Goal: Task Accomplishment & Management: Manage account settings

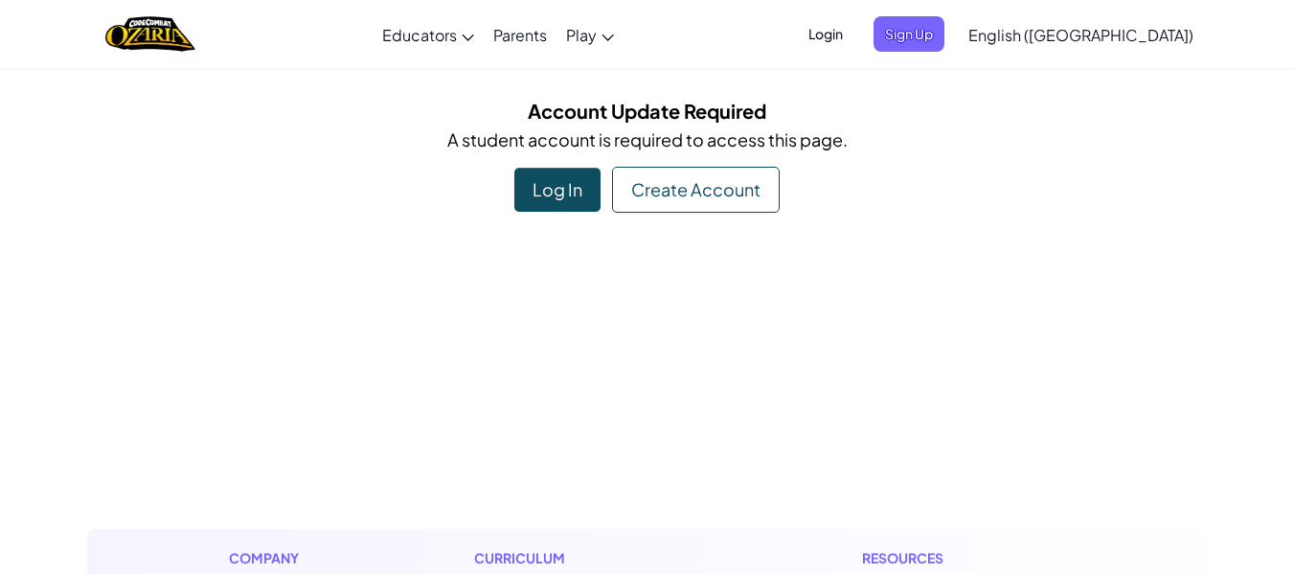
click at [535, 189] on div "Log In" at bounding box center [557, 190] width 86 height 44
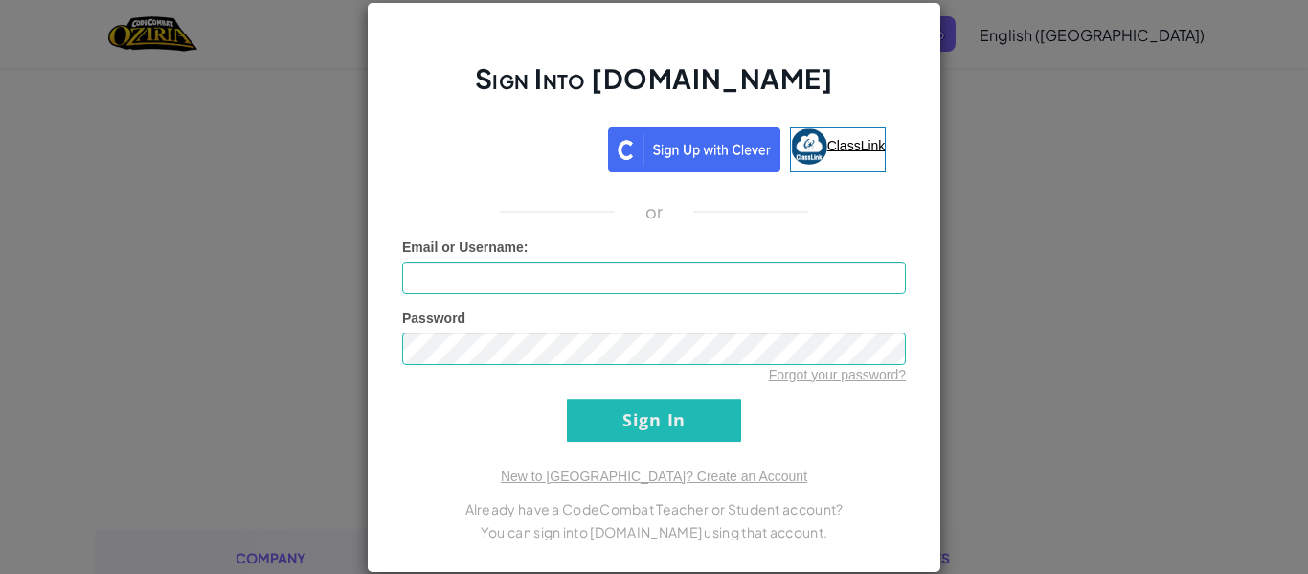
click at [795, 148] on img at bounding box center [809, 146] width 36 height 36
click at [839, 144] on span "ClassLink" at bounding box center [857, 144] width 58 height 15
click at [497, 284] on input "Email or Username :" at bounding box center [654, 278] width 504 height 33
click at [645, 444] on div "Sign Into [DOMAIN_NAME] ClassLink or Unknown Error Email or Username : 592412 P…" at bounding box center [654, 287] width 575 height 571
click at [645, 440] on input "Sign In" at bounding box center [654, 419] width 174 height 43
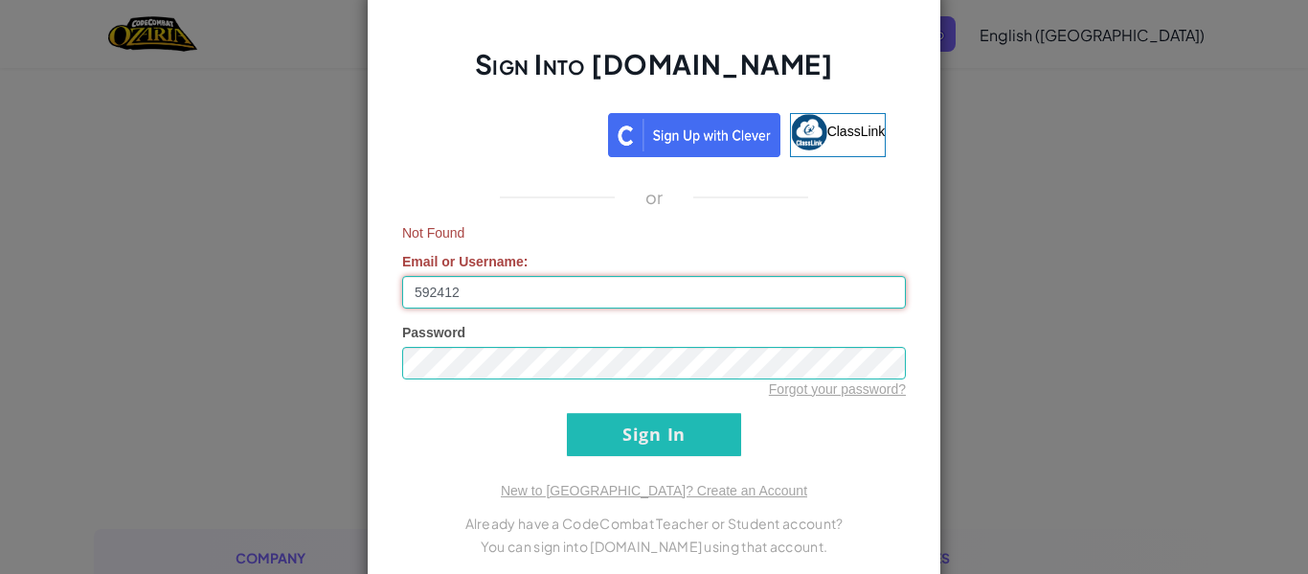
click at [462, 286] on input "592412" at bounding box center [654, 292] width 504 height 33
type input "5"
click at [808, 131] on img at bounding box center [809, 132] width 36 height 36
click at [1051, 131] on div "Sign Into [DOMAIN_NAME] ClassLink or Not Found Email or Username : Password For…" at bounding box center [654, 287] width 1308 height 574
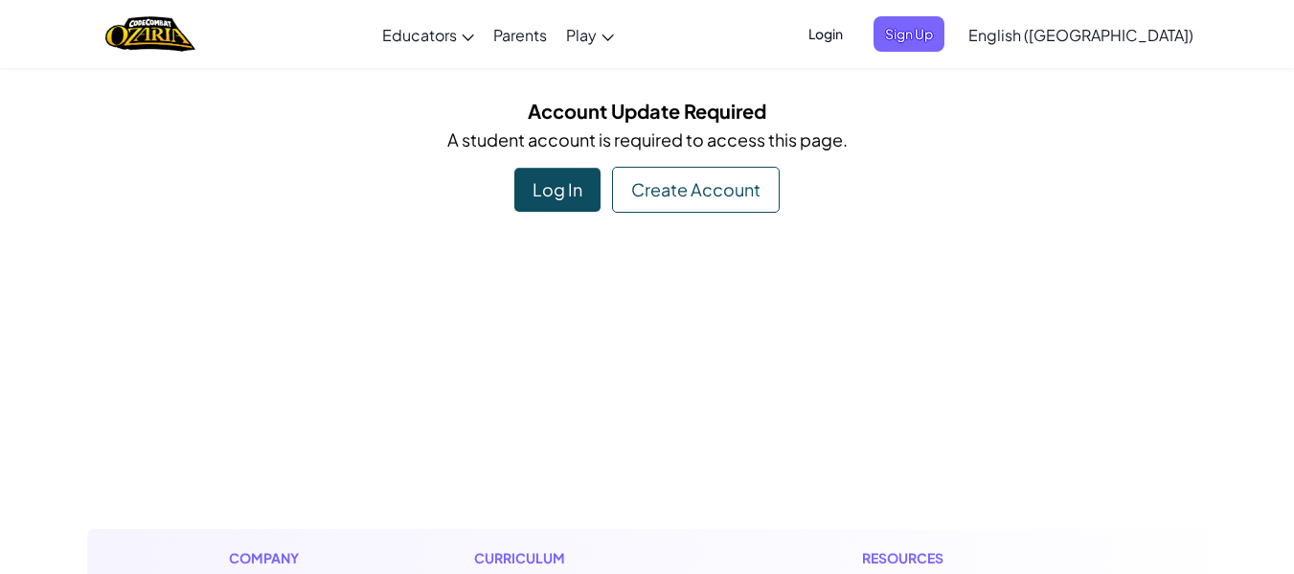
click at [854, 33] on span "Login" at bounding box center [825, 33] width 57 height 35
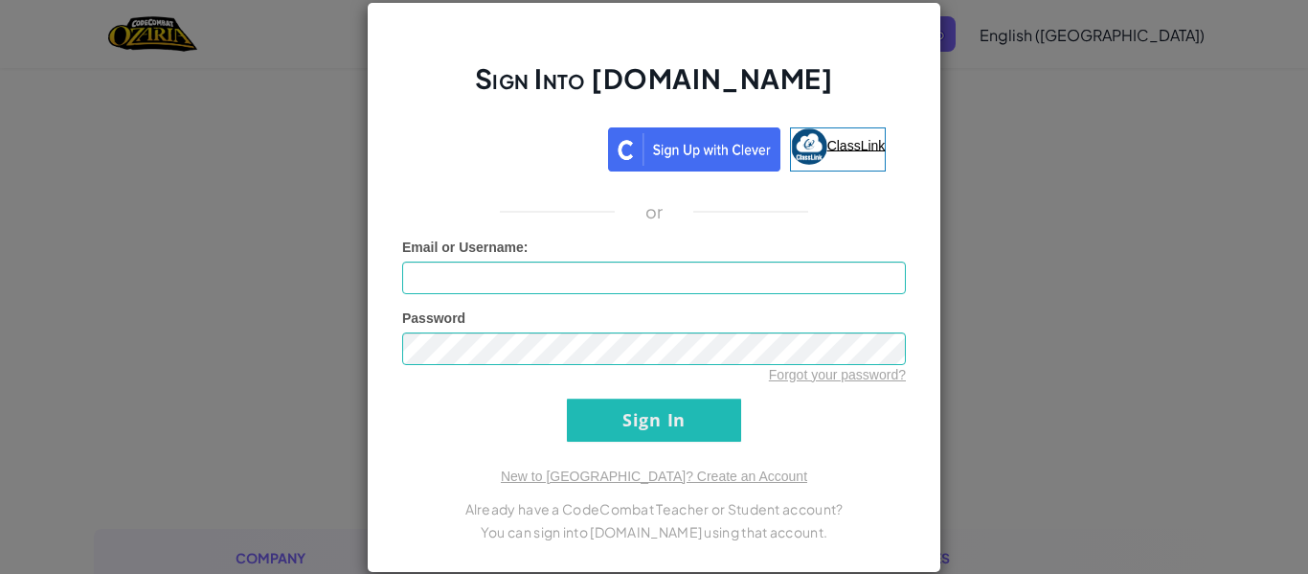
click at [831, 148] on span "ClassLink" at bounding box center [857, 144] width 58 height 15
